Goal: Task Accomplishment & Management: Use online tool/utility

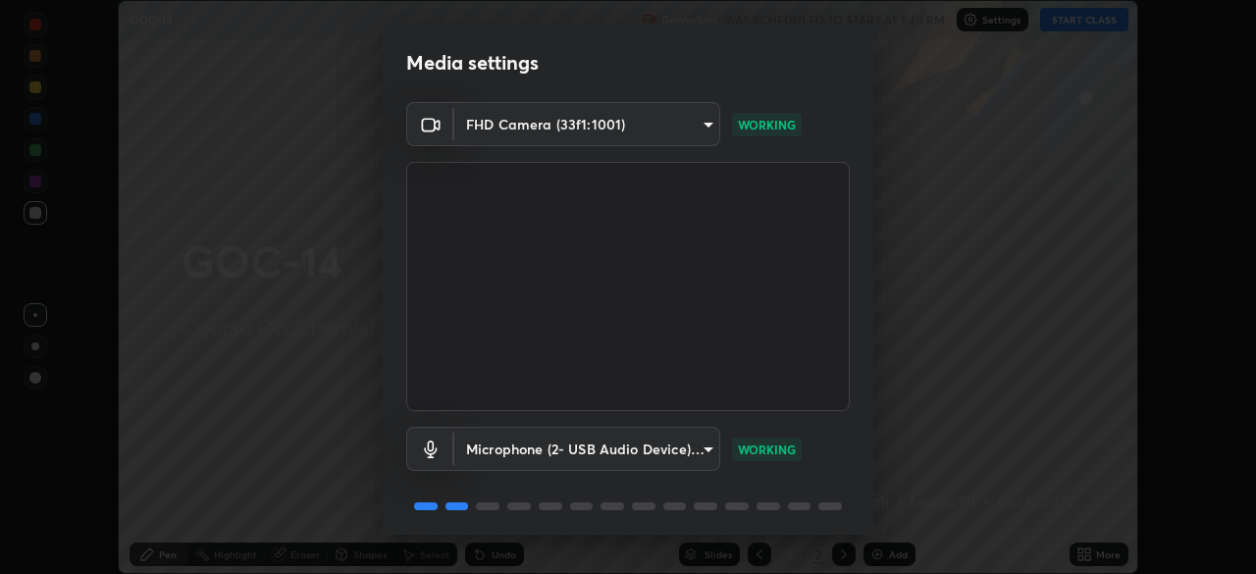
scroll to position [70, 0]
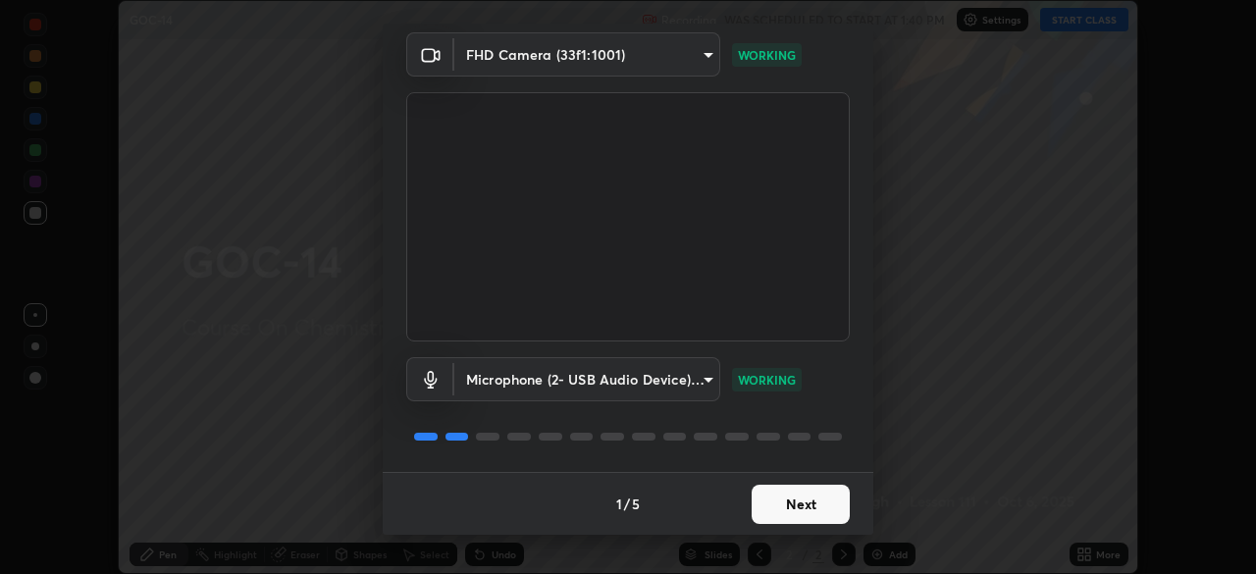
click at [777, 497] on button "Next" at bounding box center [801, 504] width 98 height 39
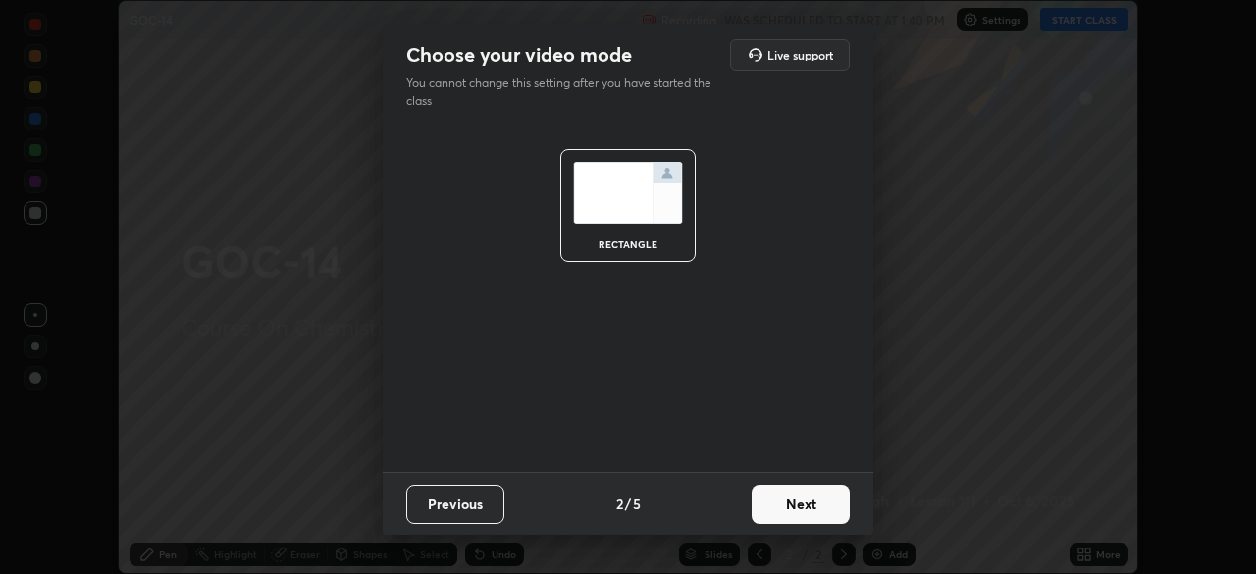
scroll to position [0, 0]
click at [781, 508] on button "Next" at bounding box center [801, 504] width 98 height 39
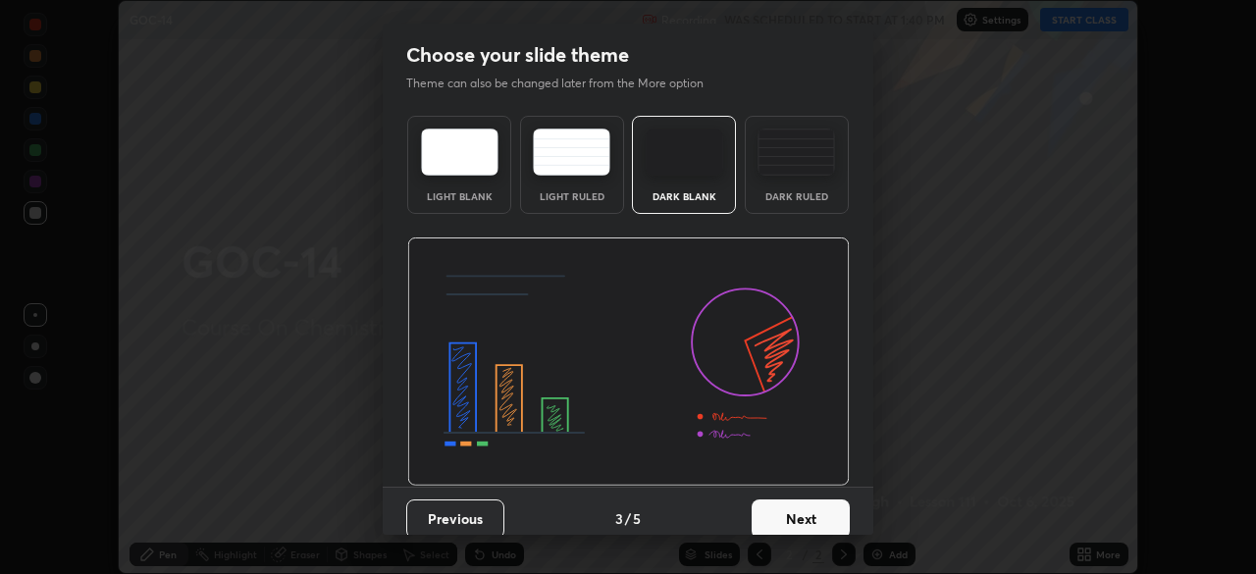
click at [790, 505] on button "Next" at bounding box center [801, 518] width 98 height 39
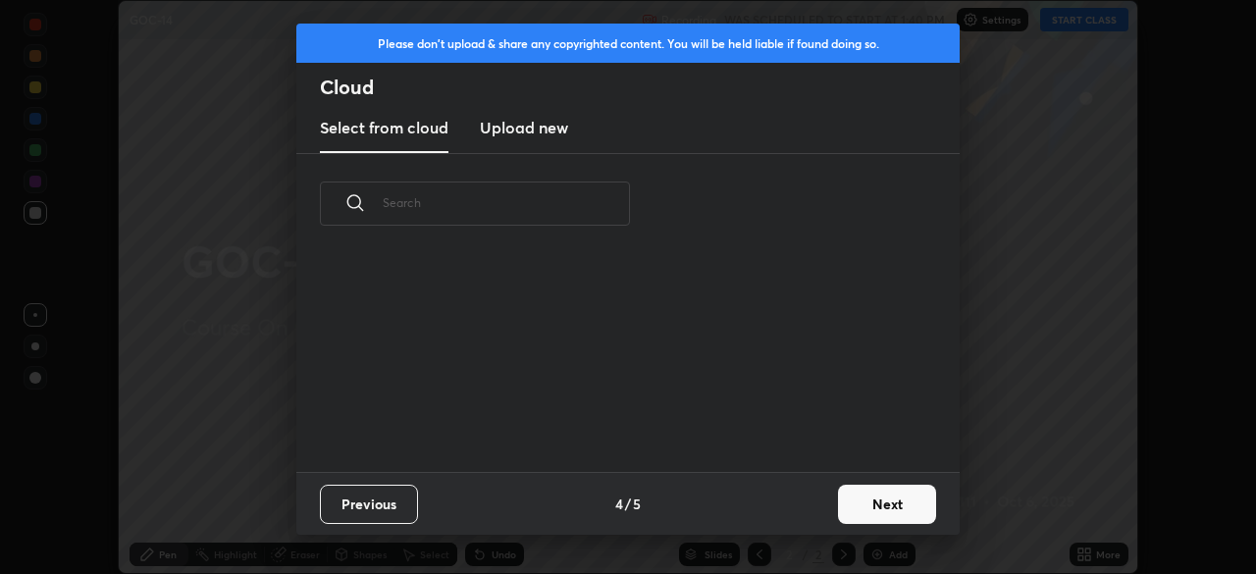
click at [803, 508] on div "Previous 4 / 5 Next" at bounding box center [627, 503] width 663 height 63
click at [872, 500] on button "Next" at bounding box center [887, 504] width 98 height 39
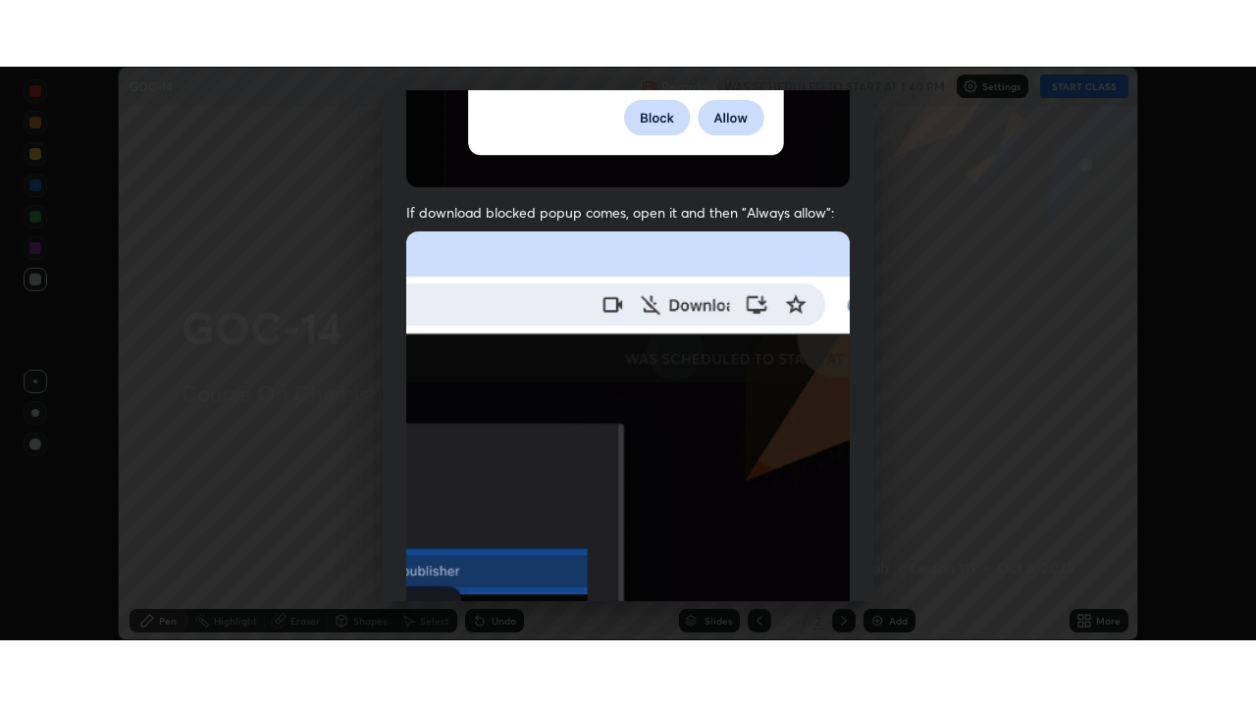
scroll to position [470, 0]
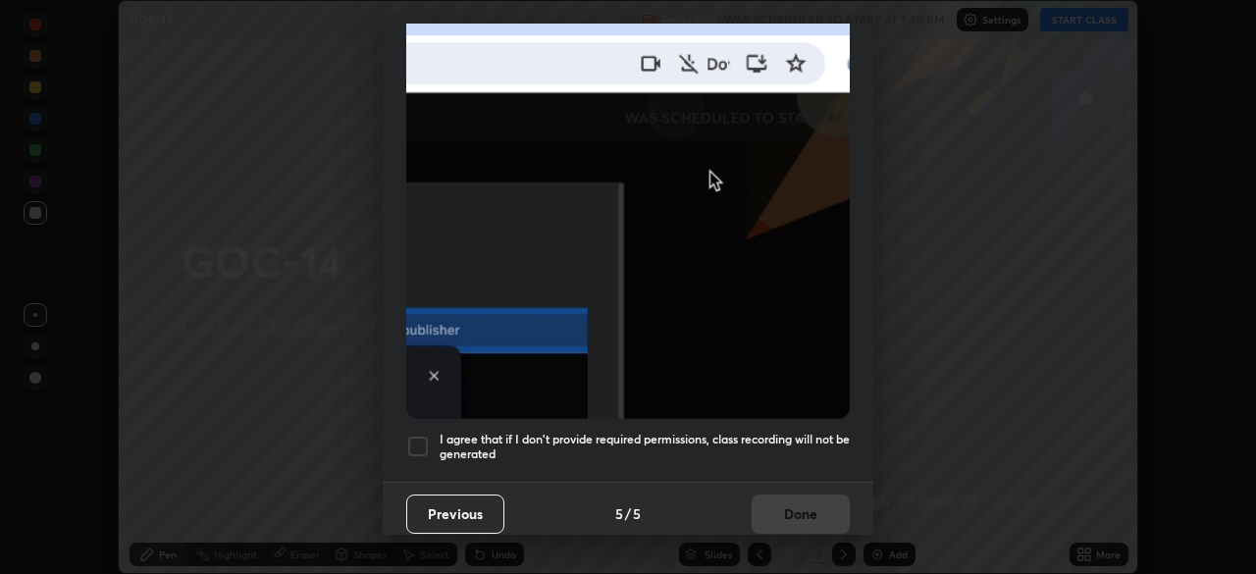
click at [751, 432] on h5 "I agree that if I don't provide required permissions, class recording will not …" at bounding box center [645, 447] width 410 height 30
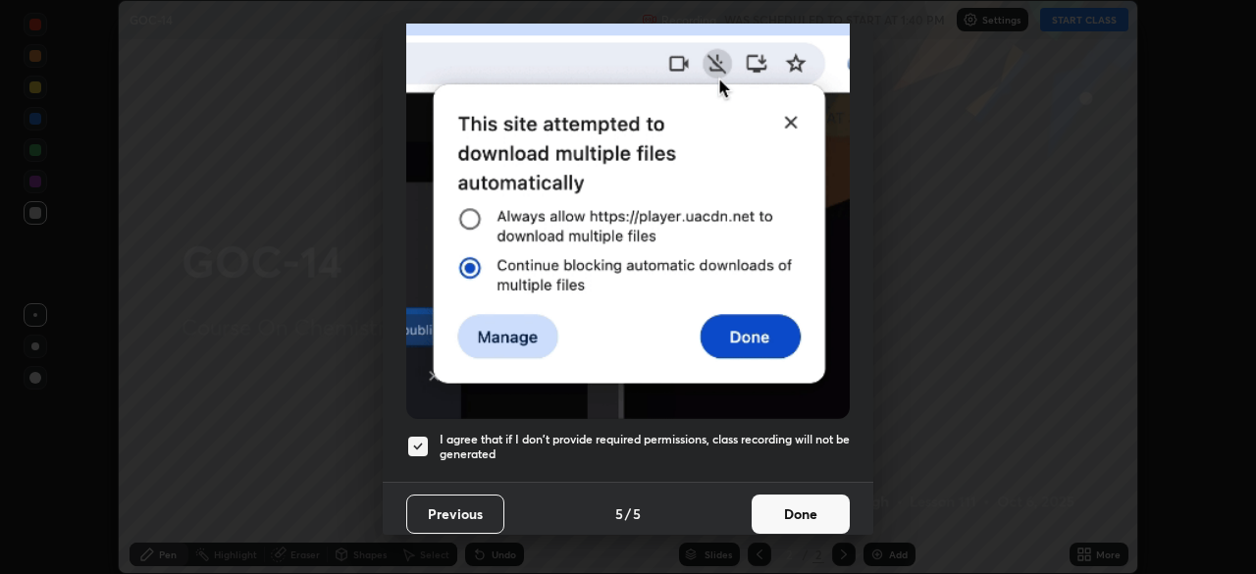
click at [795, 503] on button "Done" at bounding box center [801, 514] width 98 height 39
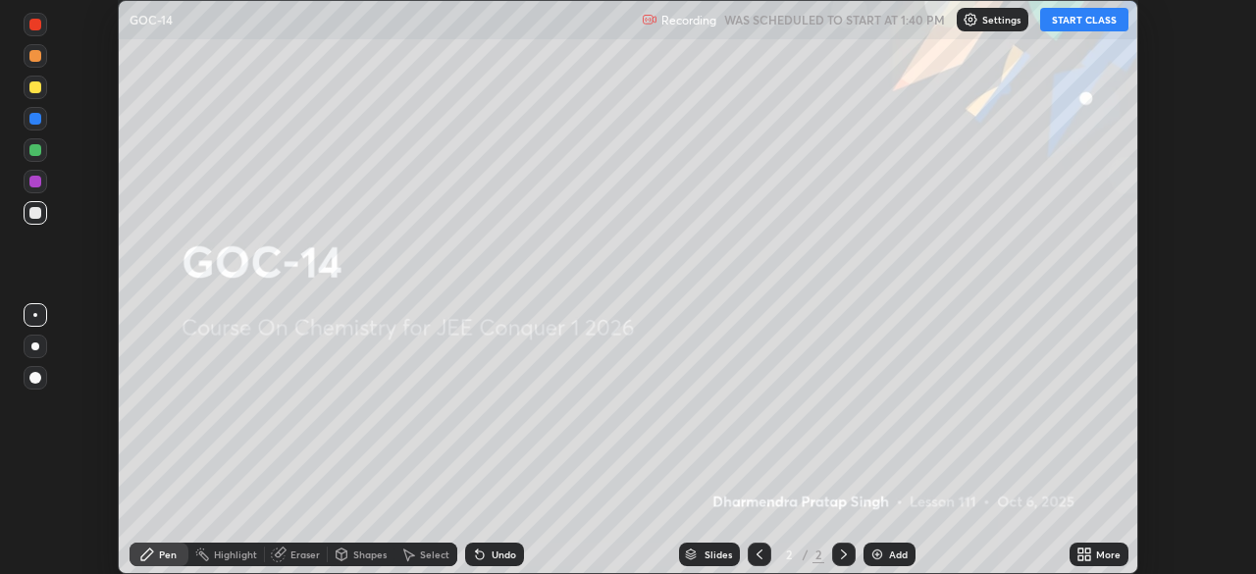
click at [1087, 557] on icon at bounding box center [1087, 557] width 5 height 5
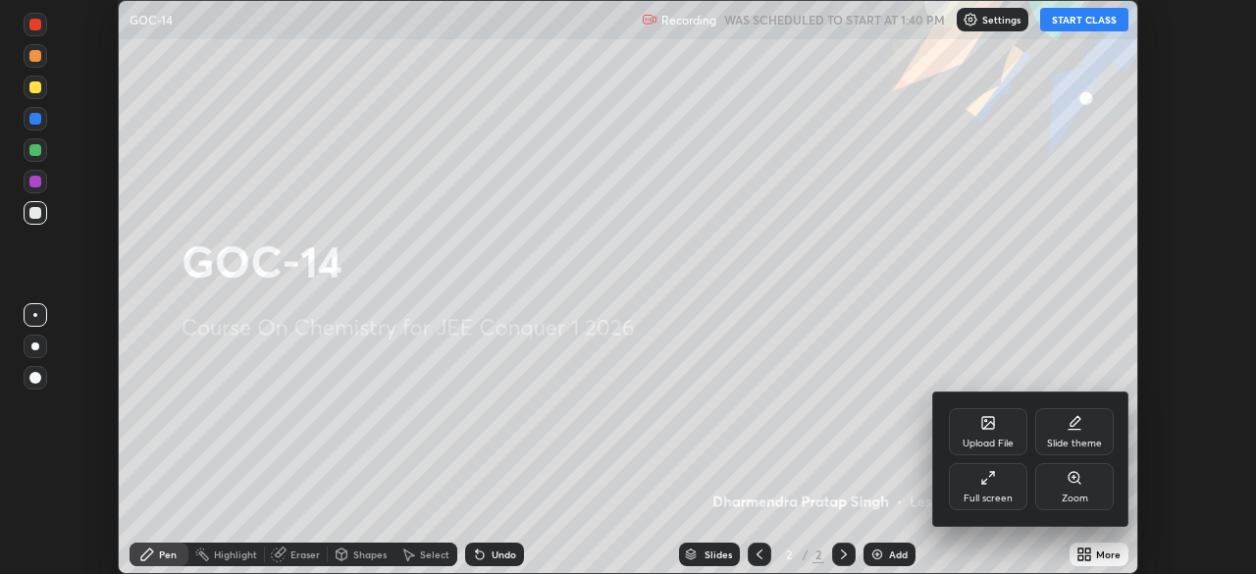
click at [985, 499] on div "Full screen" at bounding box center [988, 499] width 49 height 10
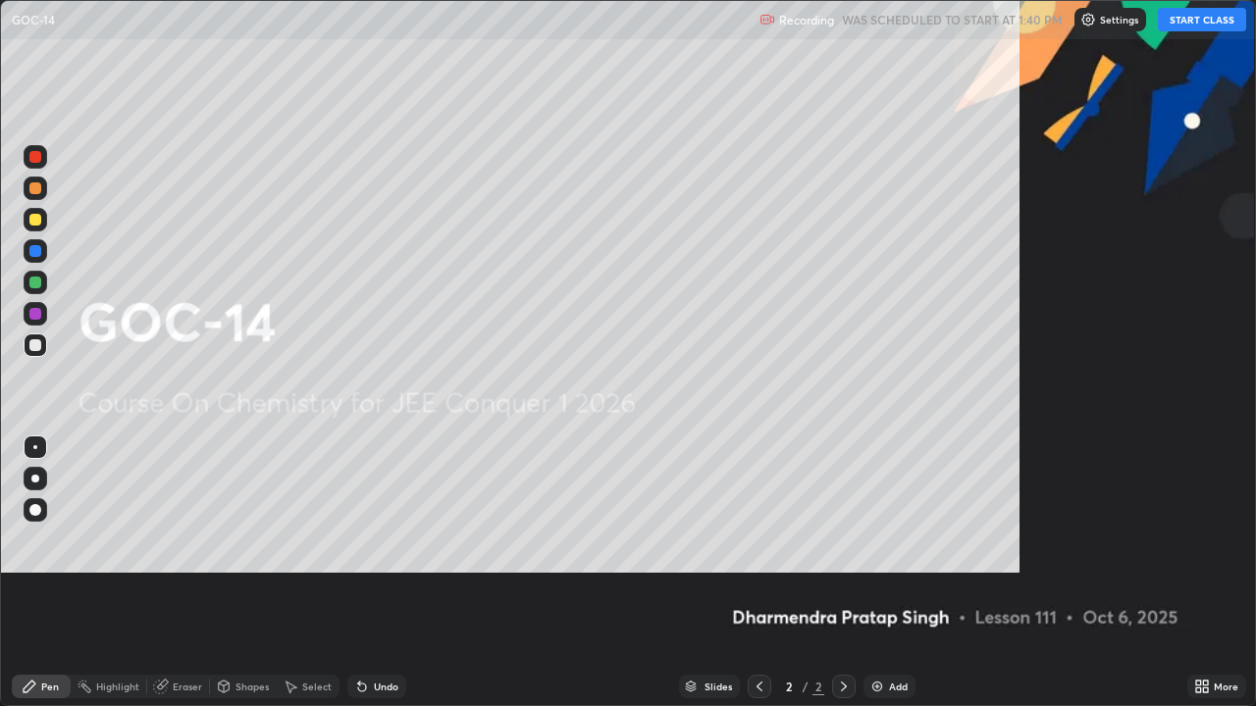
scroll to position [706, 1256]
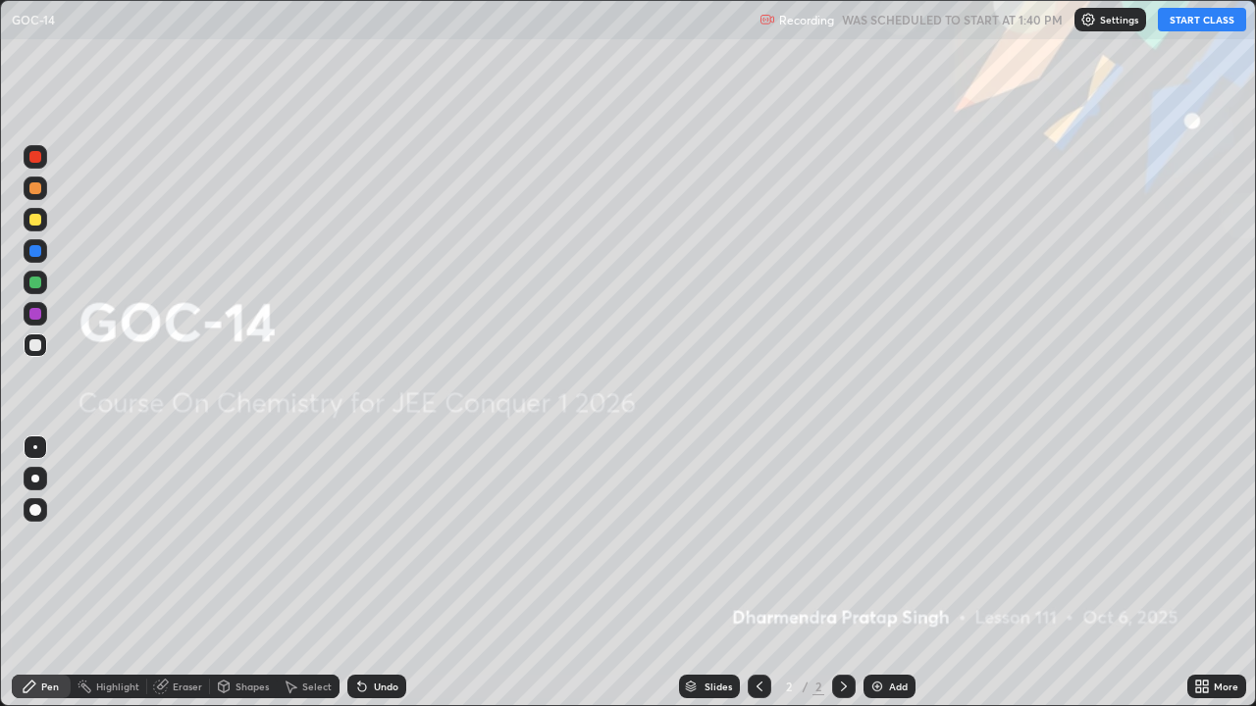
click at [1200, 20] on button "START CLASS" at bounding box center [1202, 20] width 88 height 24
click at [882, 573] on img at bounding box center [877, 687] width 16 height 16
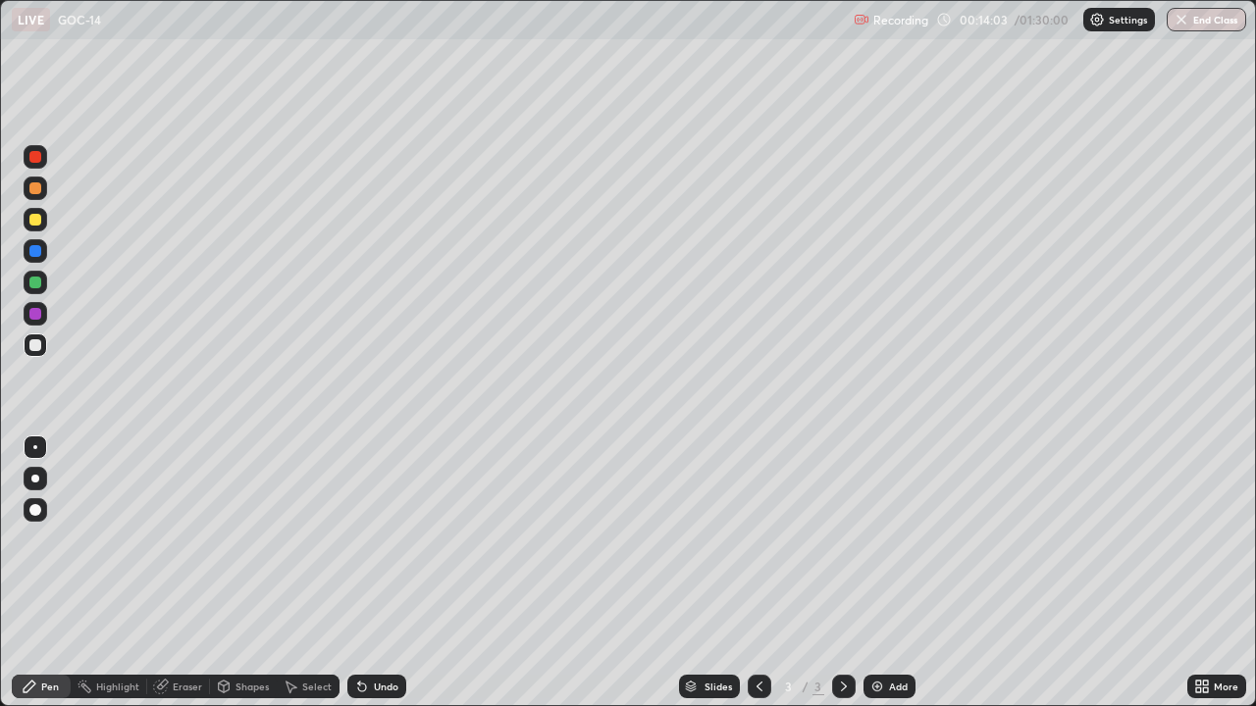
click at [198, 573] on div "Eraser" at bounding box center [187, 687] width 29 height 10
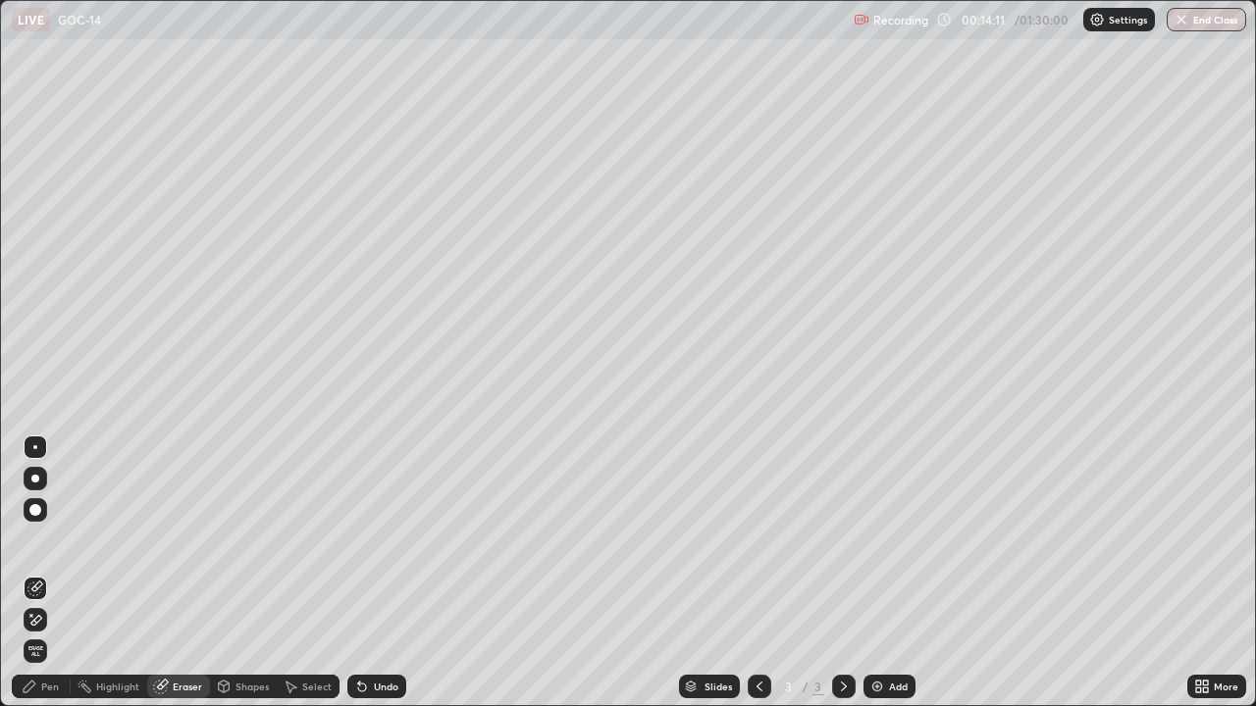
click at [61, 573] on div "Pen" at bounding box center [41, 687] width 59 height 24
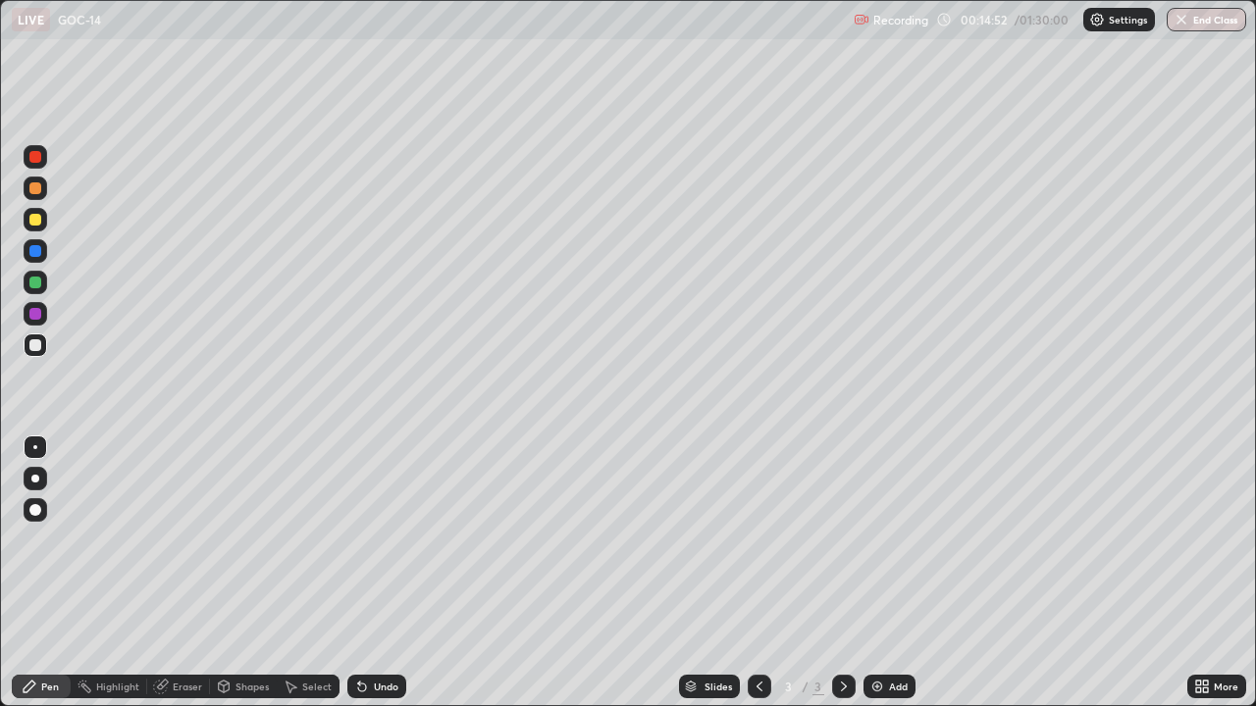
click at [903, 573] on div "Add" at bounding box center [889, 687] width 52 height 24
click at [39, 214] on div at bounding box center [36, 220] width 24 height 24
click at [876, 573] on img at bounding box center [877, 687] width 16 height 16
click at [890, 573] on div "Add" at bounding box center [898, 687] width 19 height 10
click at [870, 573] on div "Add" at bounding box center [889, 687] width 52 height 24
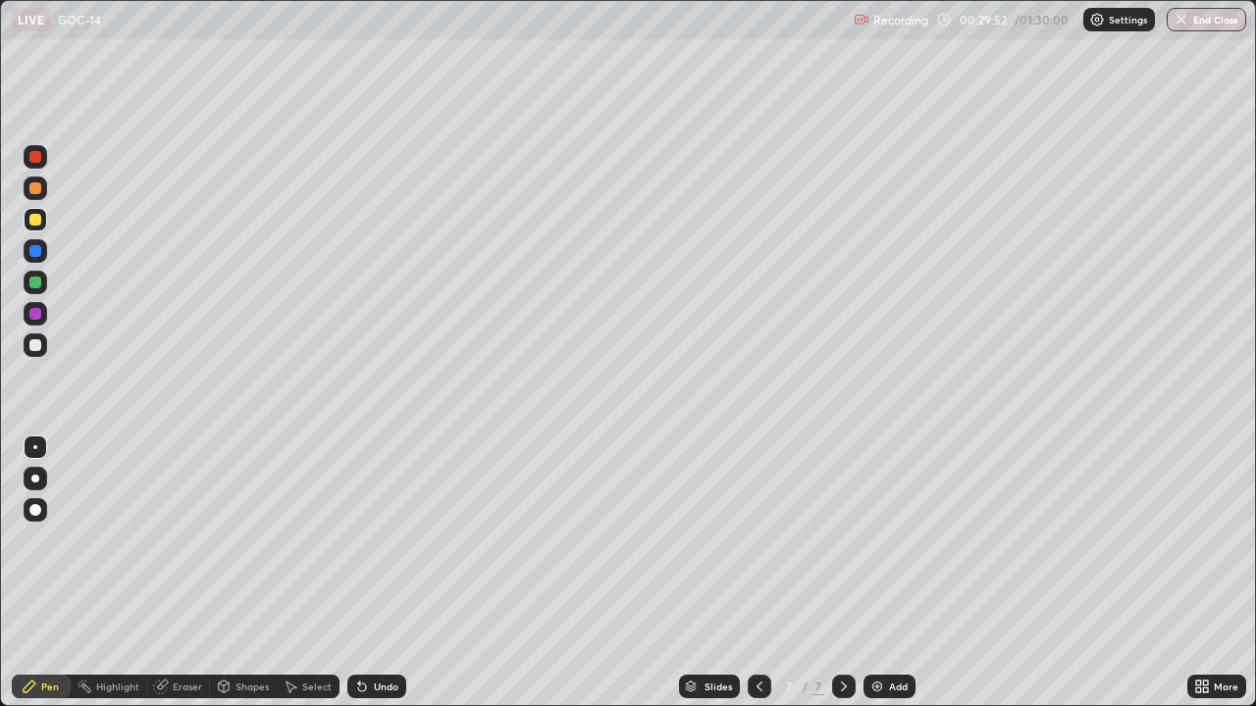
click at [43, 344] on div at bounding box center [36, 346] width 24 height 24
click at [180, 573] on div "Eraser" at bounding box center [178, 687] width 63 height 24
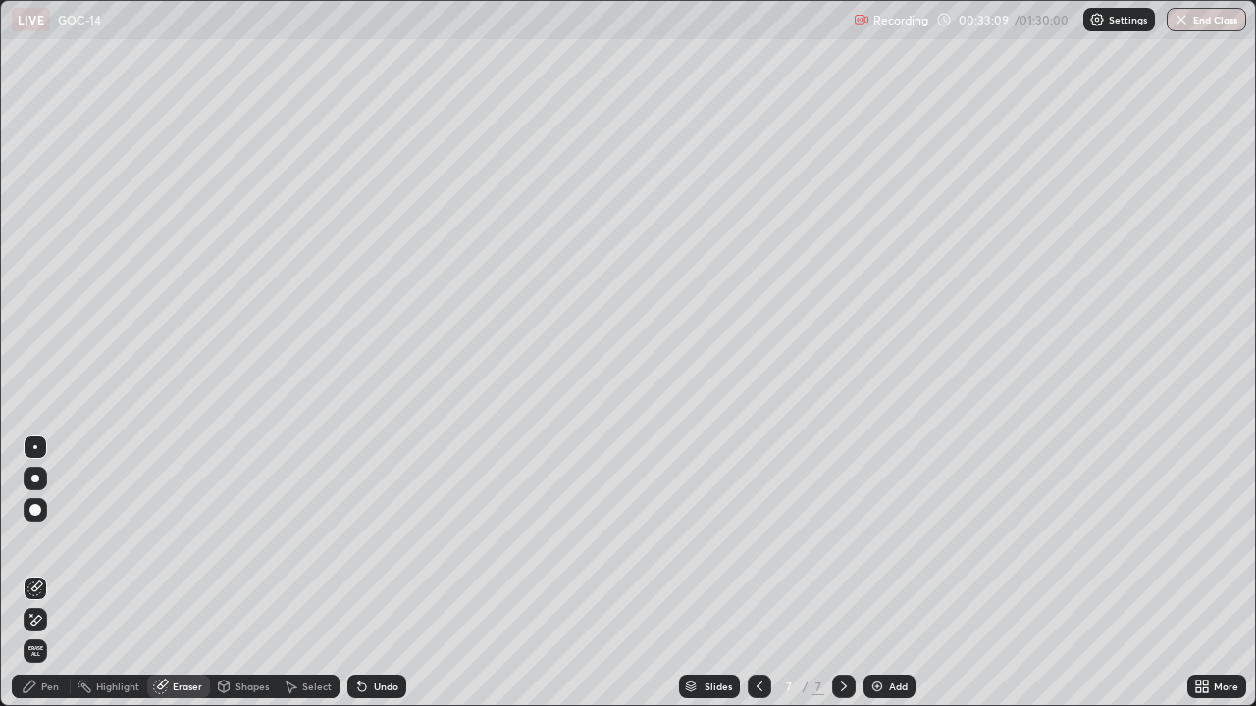
click at [53, 573] on div "Pen" at bounding box center [50, 687] width 18 height 10
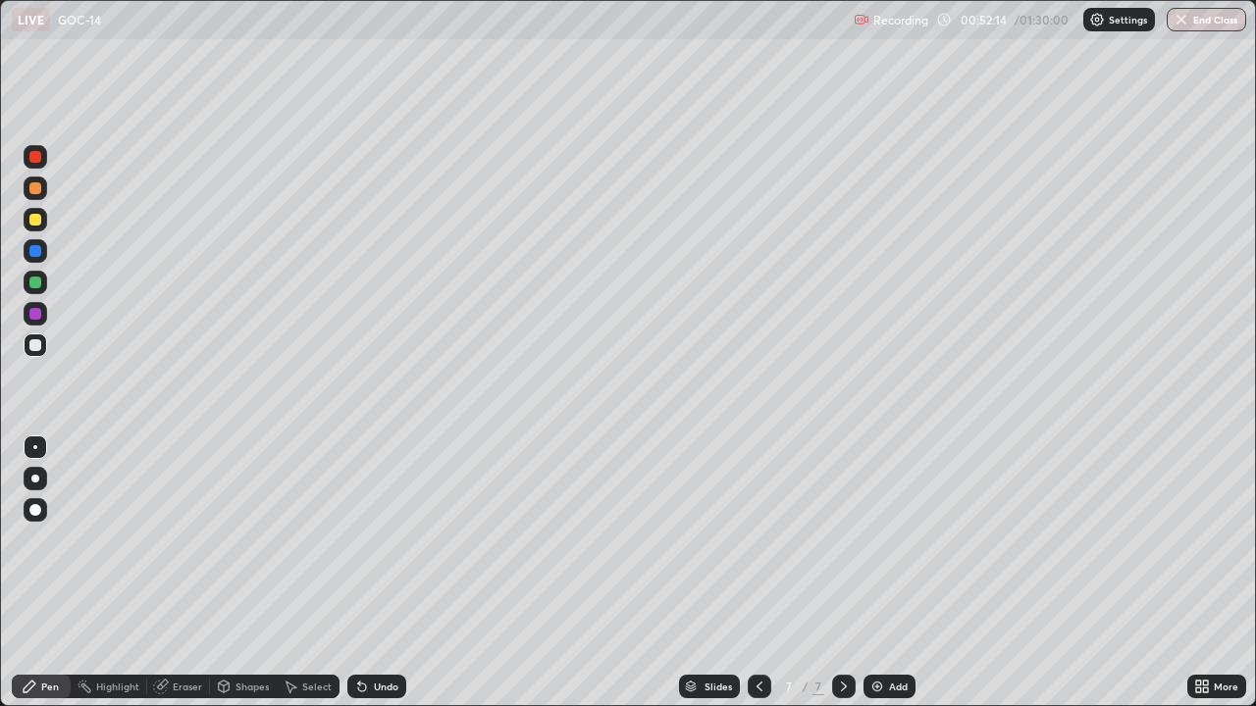
click at [889, 573] on div "Add" at bounding box center [898, 687] width 19 height 10
click at [179, 573] on div "Eraser" at bounding box center [187, 687] width 29 height 10
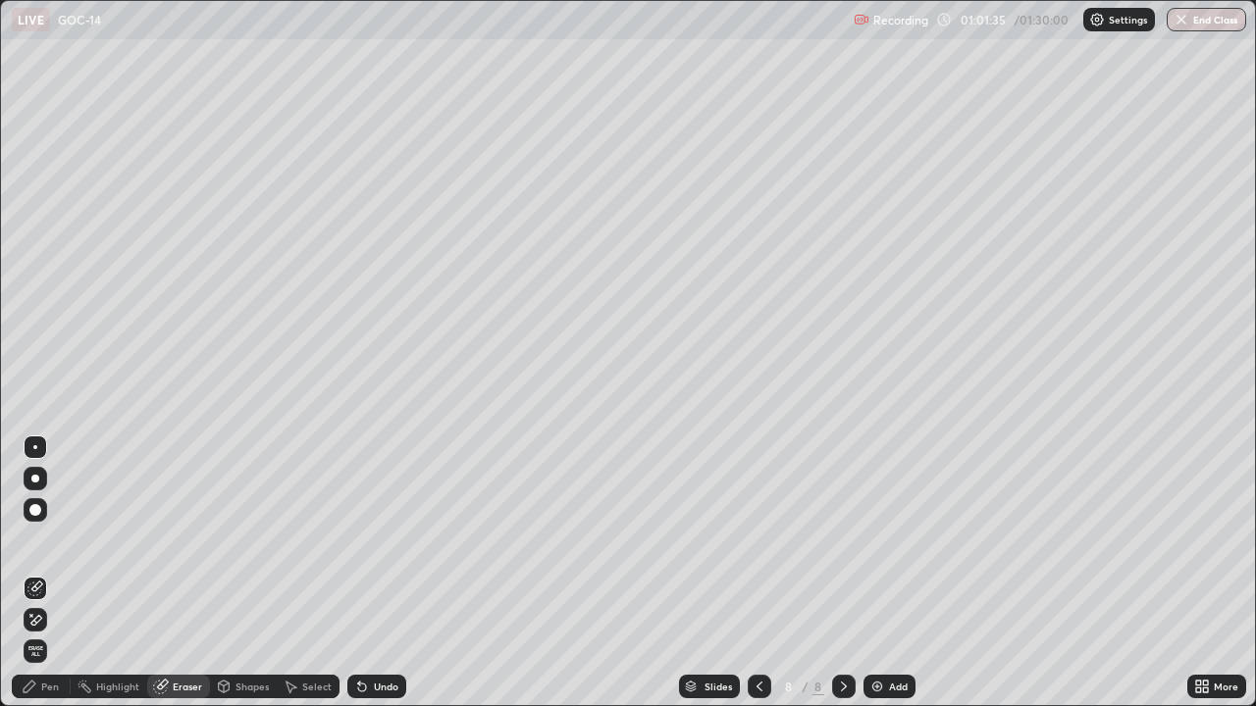
click at [56, 573] on div "Pen" at bounding box center [50, 687] width 18 height 10
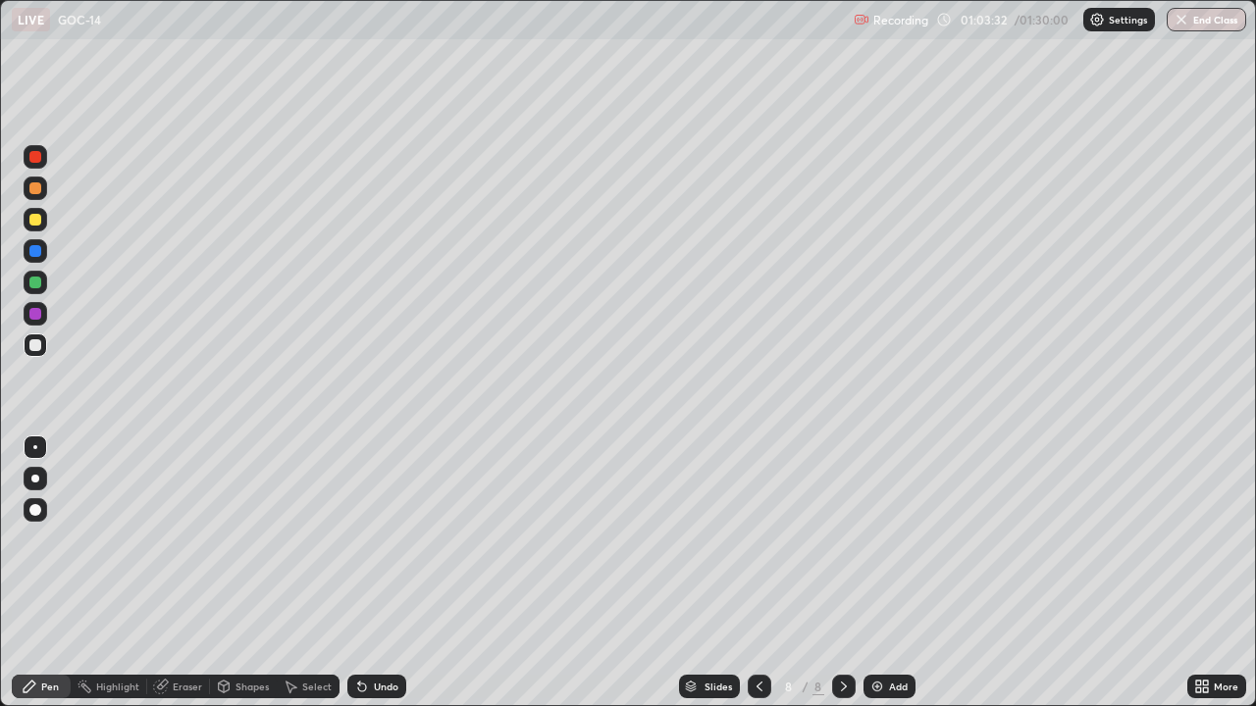
click at [894, 573] on div "Add" at bounding box center [889, 687] width 52 height 24
click at [880, 573] on img at bounding box center [877, 687] width 16 height 16
click at [995, 23] on div "01:27:54" at bounding box center [985, 20] width 55 height 12
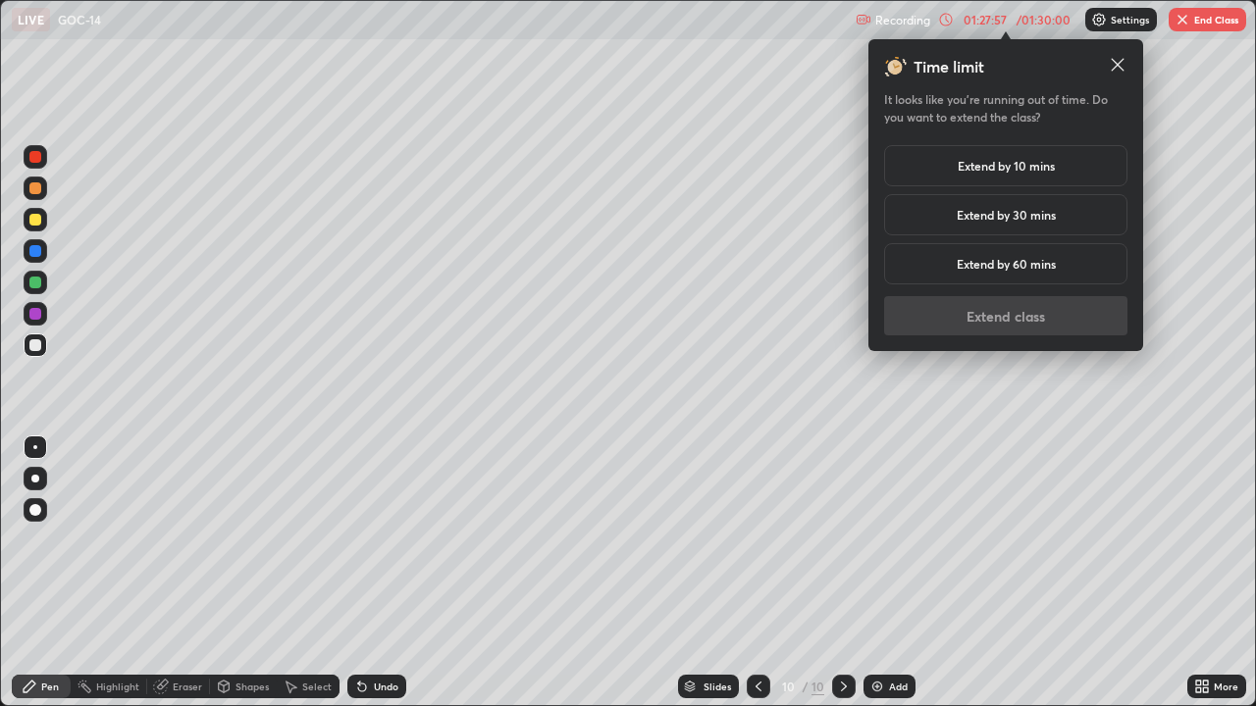
click at [1008, 163] on h5 "Extend by 10 mins" at bounding box center [1006, 166] width 97 height 18
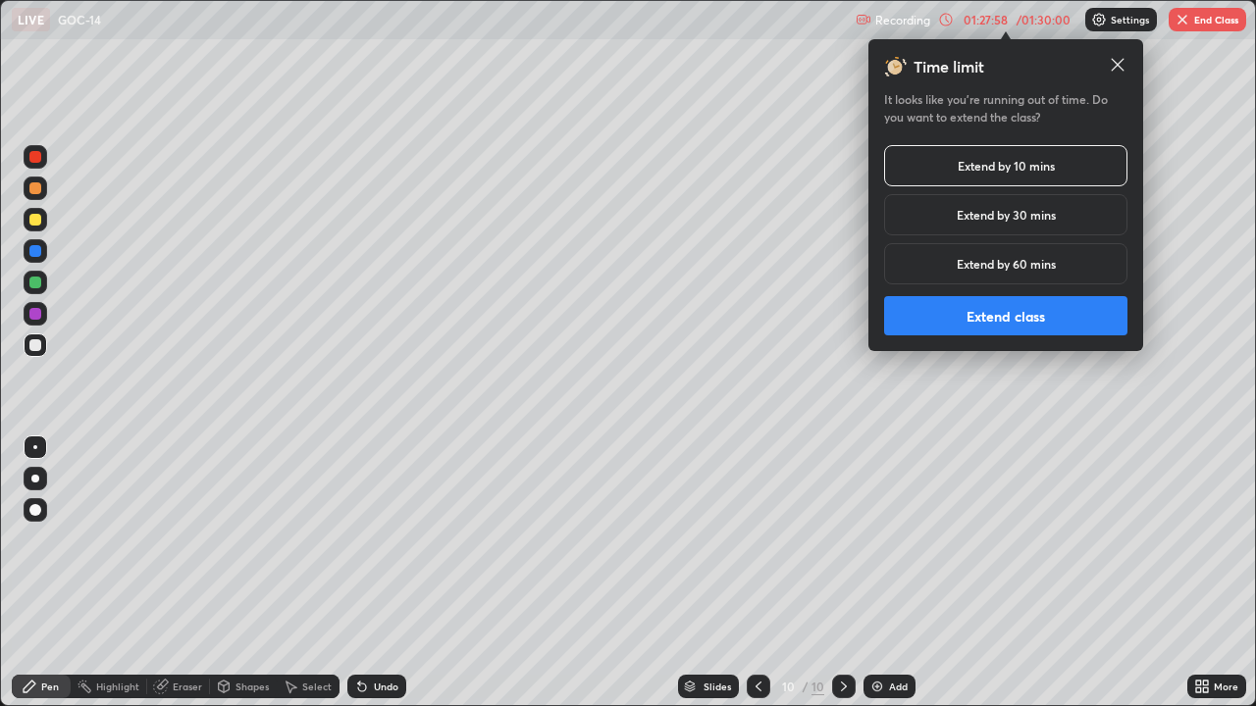
click at [1006, 314] on button "Extend class" at bounding box center [1005, 315] width 243 height 39
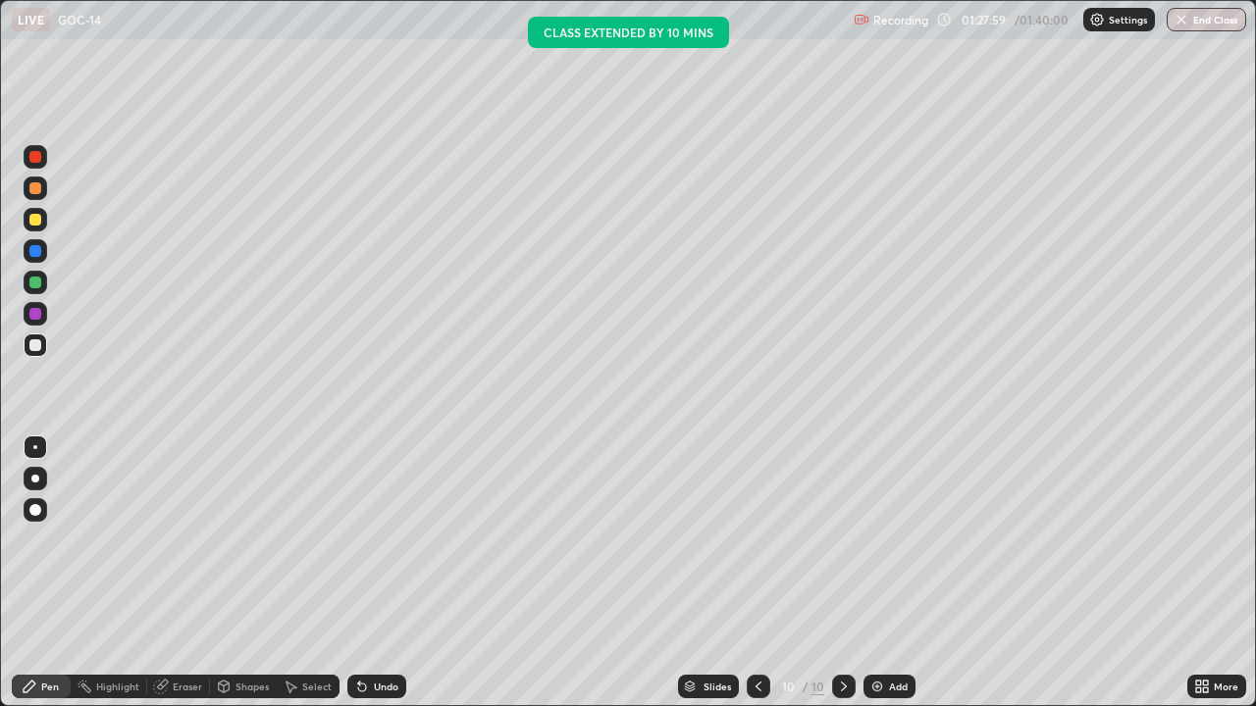
click at [884, 573] on div "Add" at bounding box center [889, 687] width 52 height 24
click at [893, 573] on div "Add" at bounding box center [898, 687] width 19 height 10
click at [184, 573] on div "Eraser" at bounding box center [178, 687] width 63 height 24
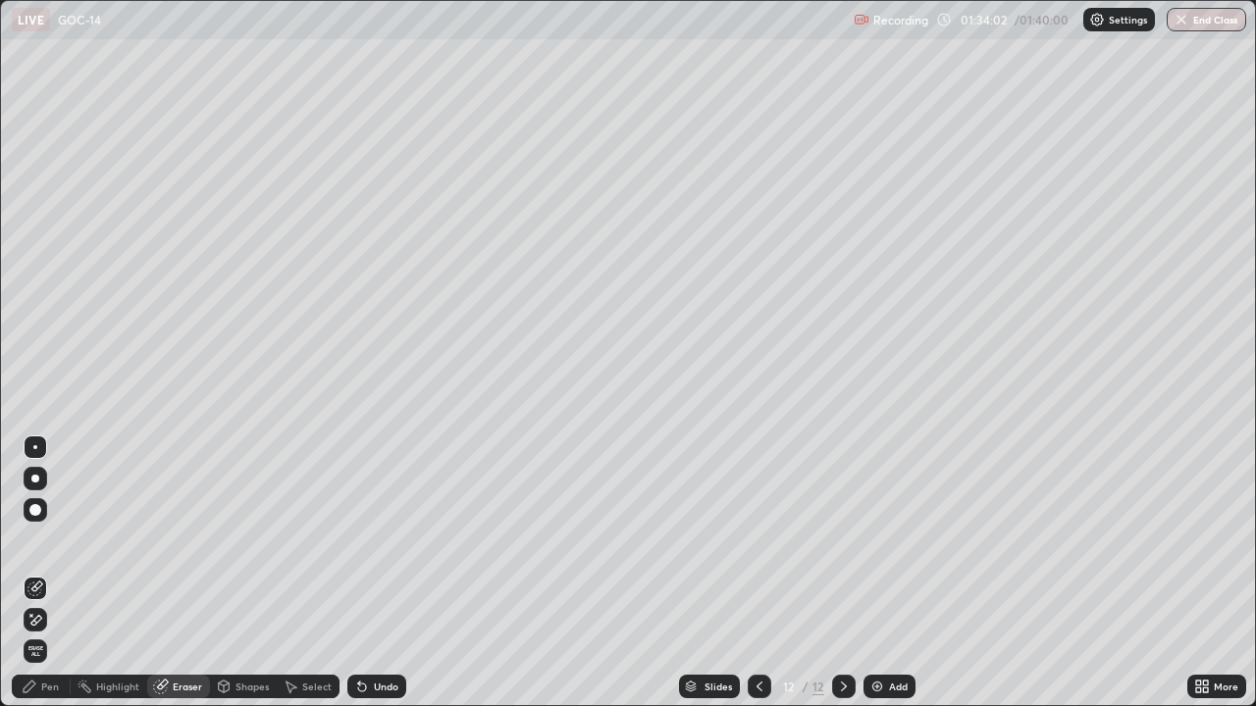
click at [49, 573] on div "Pen" at bounding box center [50, 687] width 18 height 10
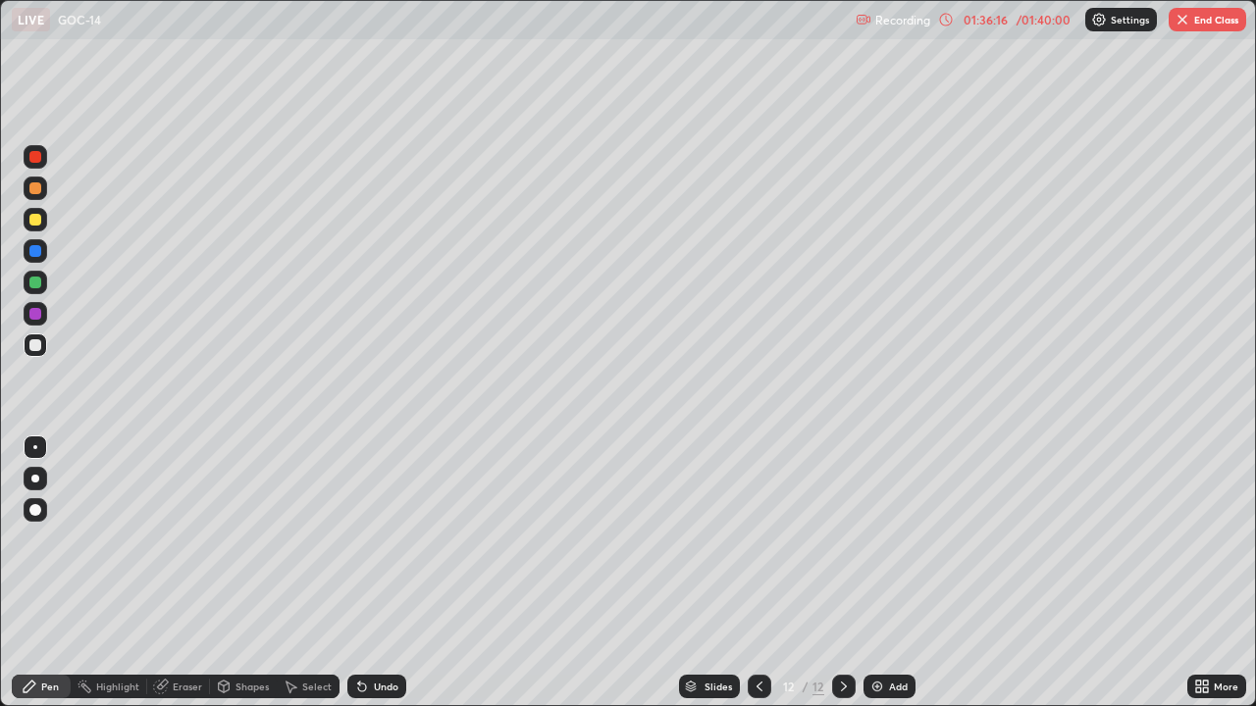
click at [885, 573] on div "Add" at bounding box center [889, 687] width 52 height 24
click at [1006, 25] on div "01:39:30" at bounding box center [985, 20] width 55 height 12
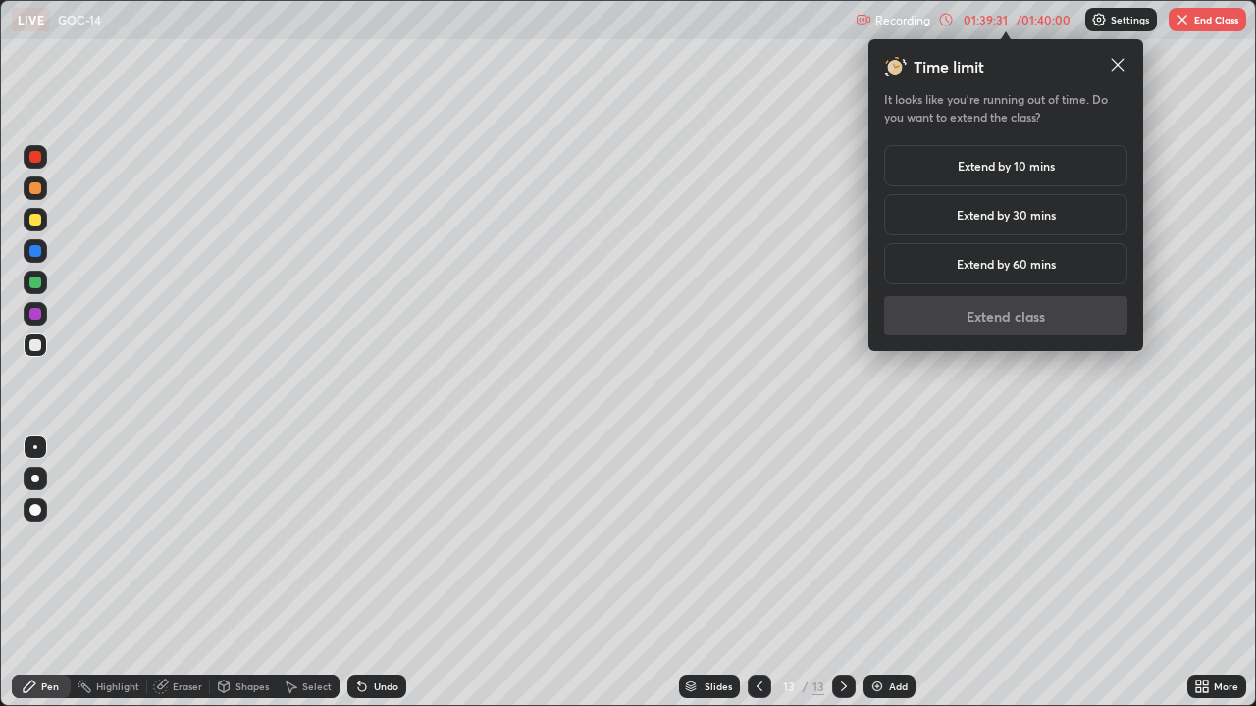
click at [983, 165] on h5 "Extend by 10 mins" at bounding box center [1006, 166] width 97 height 18
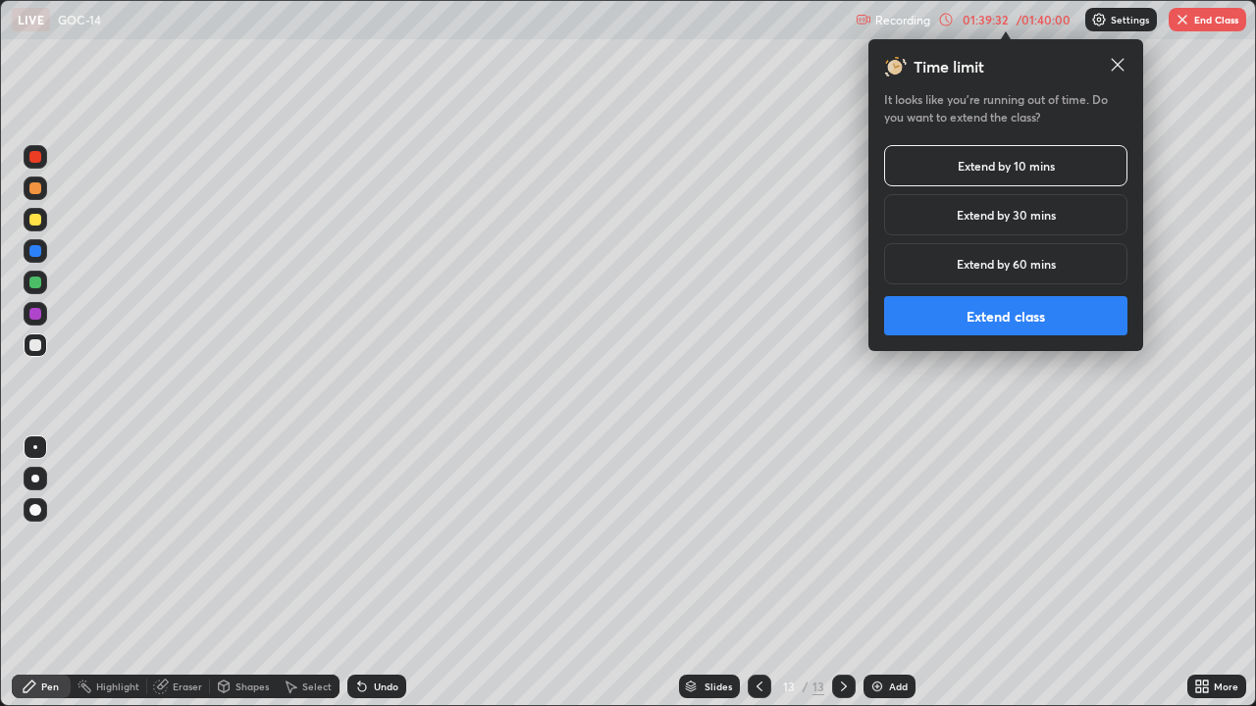
click at [980, 312] on button "Extend class" at bounding box center [1005, 315] width 243 height 39
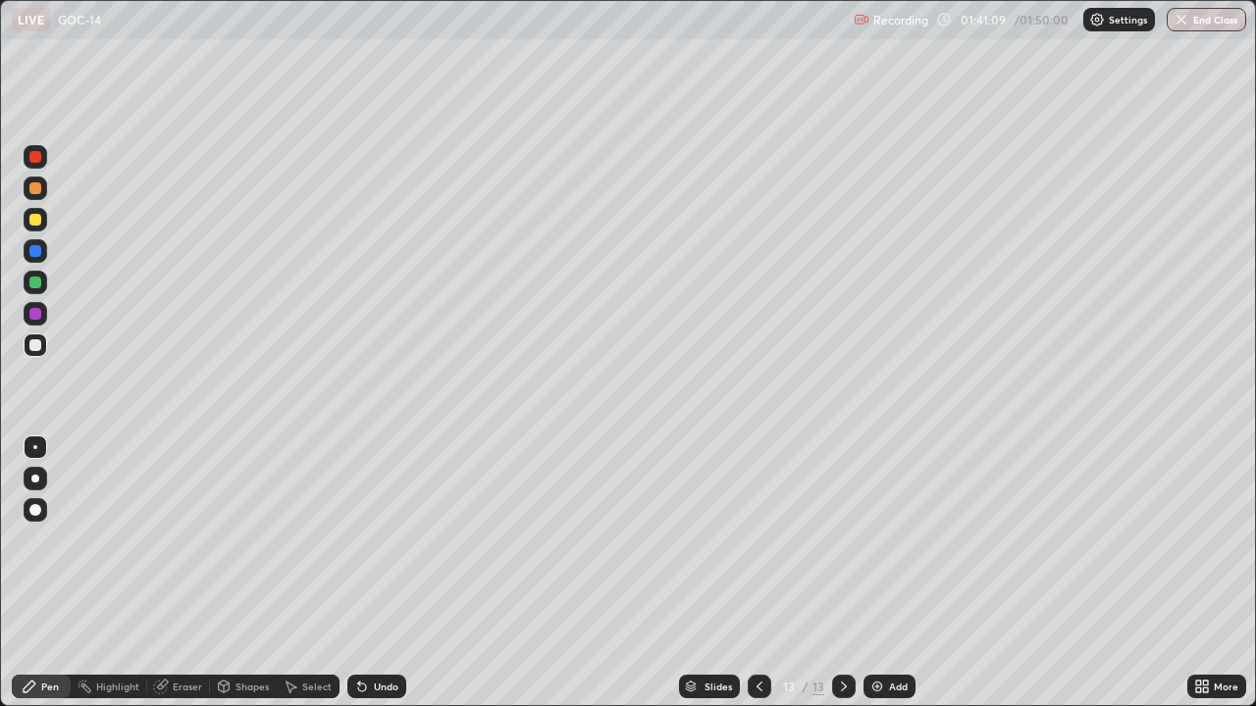
click at [882, 573] on img at bounding box center [877, 687] width 16 height 16
click at [894, 573] on div "Add" at bounding box center [889, 687] width 52 height 24
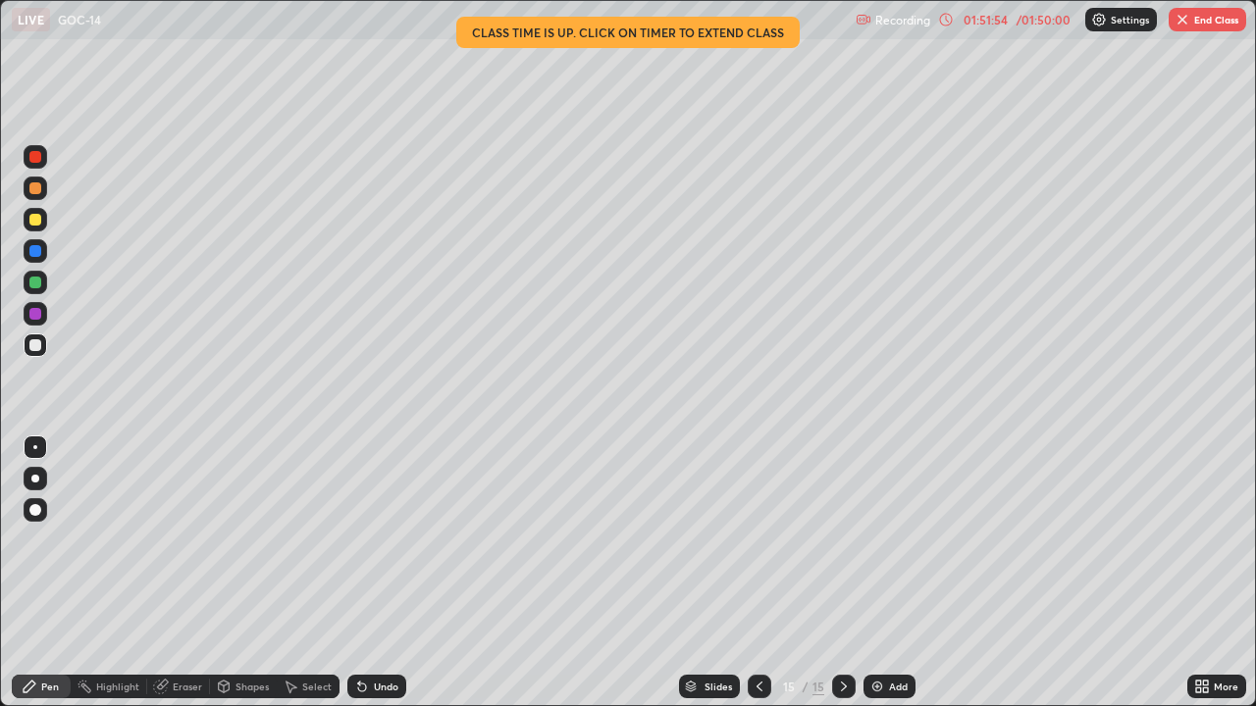
click at [1192, 27] on button "End Class" at bounding box center [1208, 20] width 78 height 24
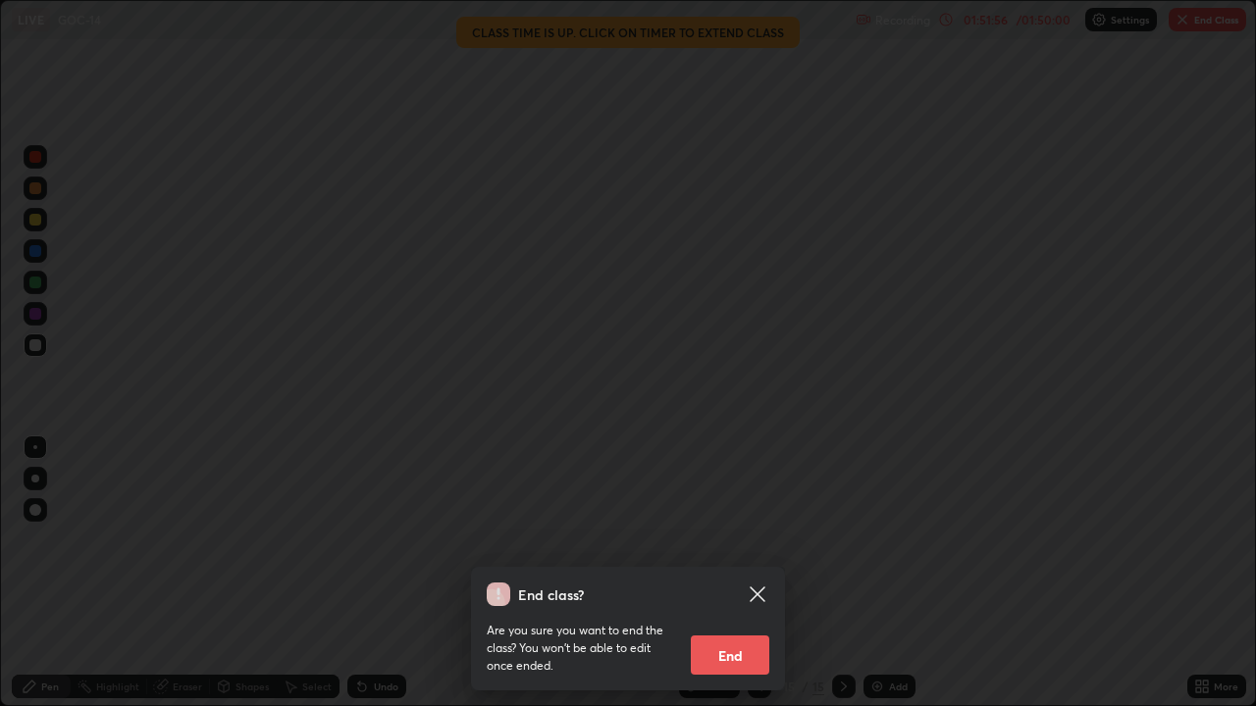
click at [739, 573] on button "End" at bounding box center [730, 655] width 78 height 39
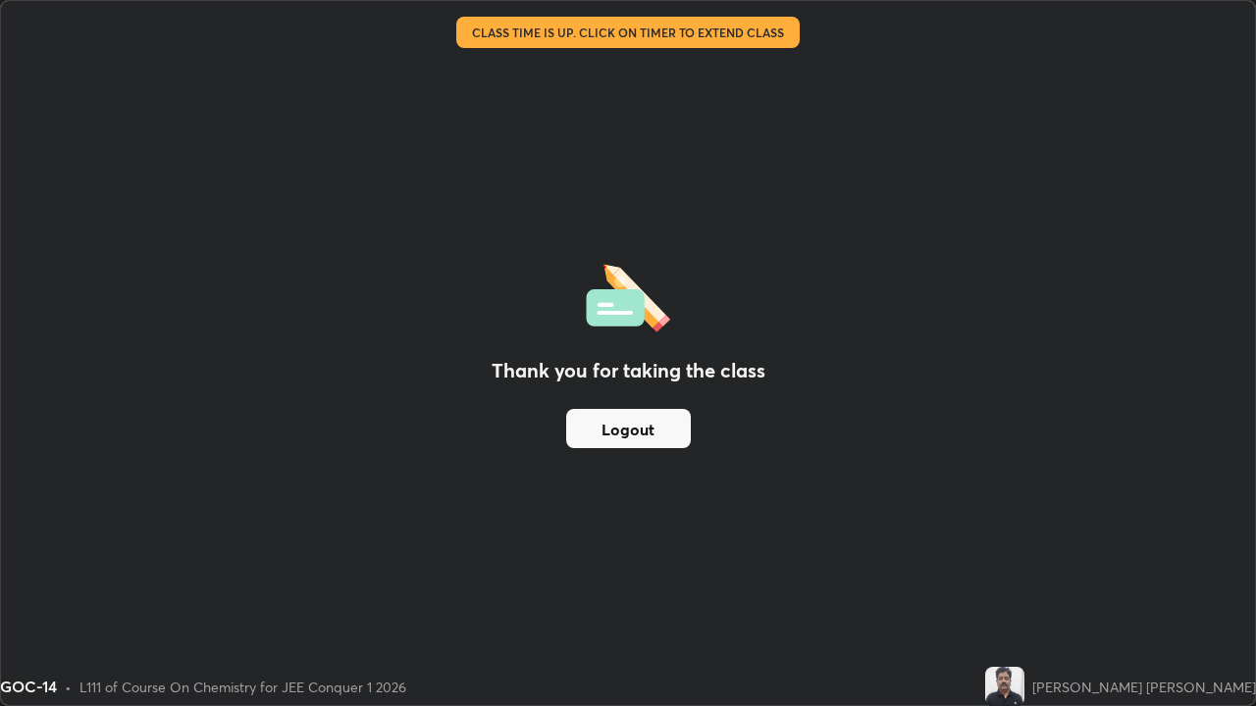
click at [603, 427] on button "Logout" at bounding box center [628, 428] width 125 height 39
